Goal: Communication & Community: Ask a question

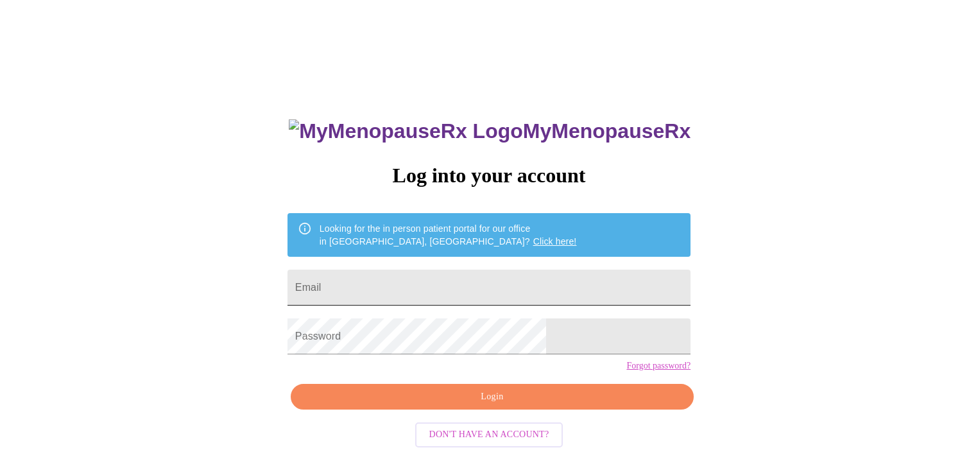
click at [436, 286] on input "Email" at bounding box center [488, 287] width 403 height 36
type input "[EMAIL_ADDRESS][DOMAIN_NAME]"
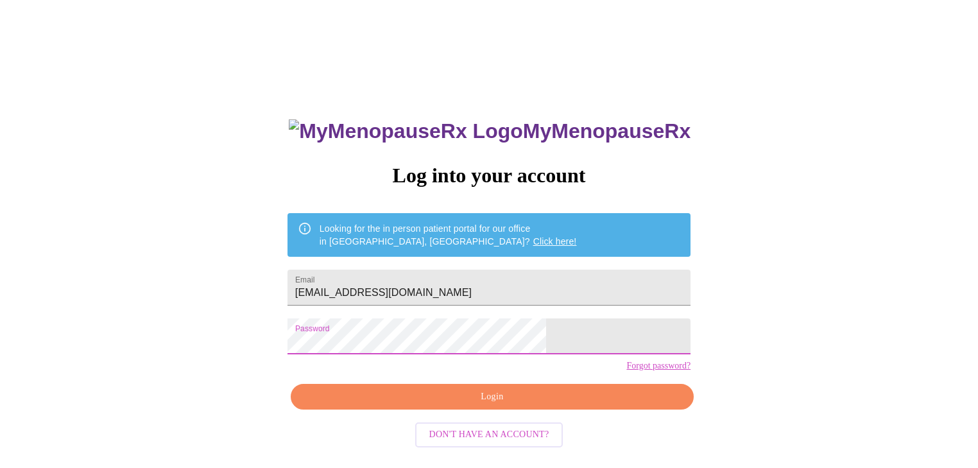
click at [477, 405] on span "Login" at bounding box center [491, 397] width 373 height 16
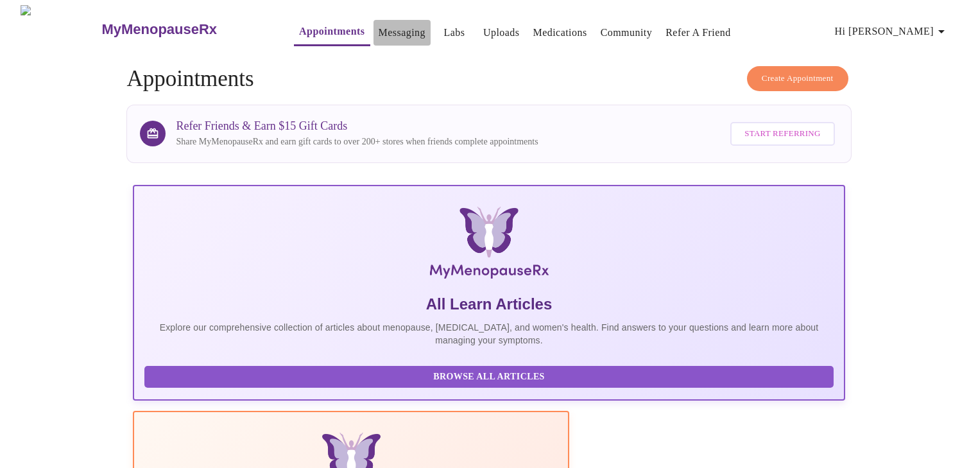
click at [378, 29] on link "Messaging" at bounding box center [401, 33] width 47 height 18
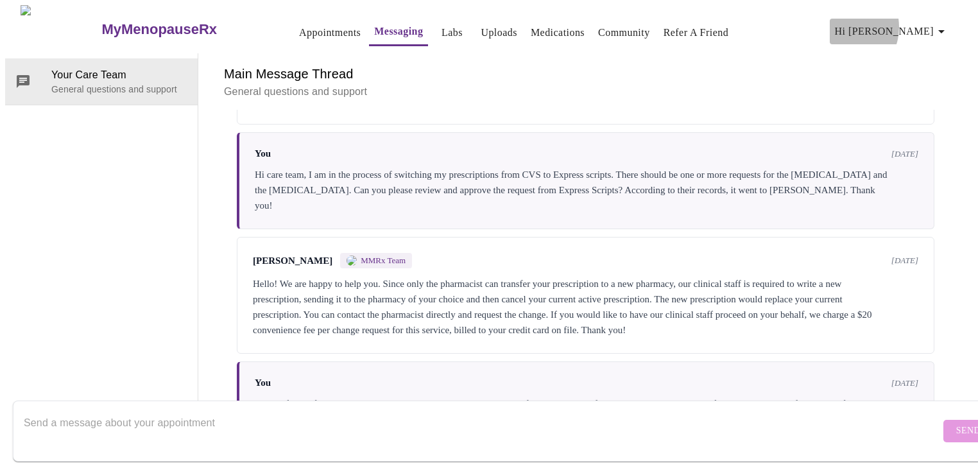
click at [902, 22] on span "Hi [PERSON_NAME]" at bounding box center [891, 31] width 114 height 18
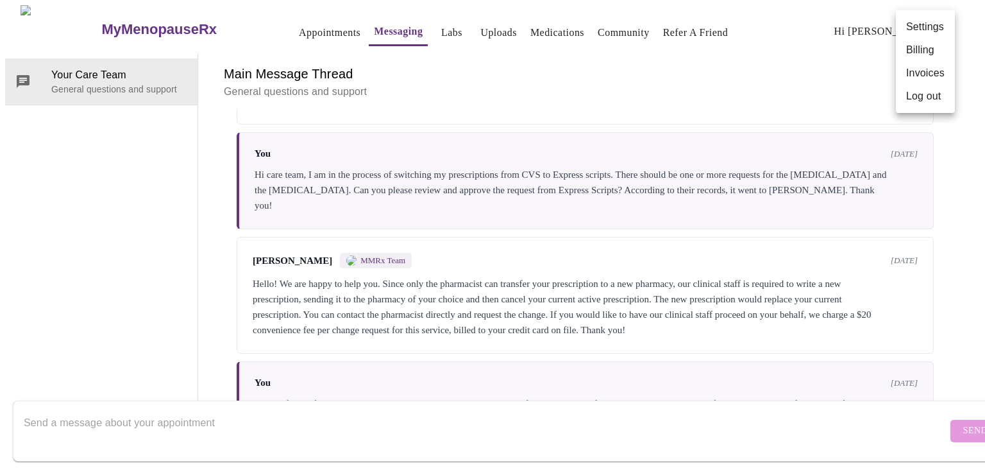
click at [902, 102] on li "Log out" at bounding box center [925, 96] width 59 height 23
